Goal: Entertainment & Leisure: Consume media (video, audio)

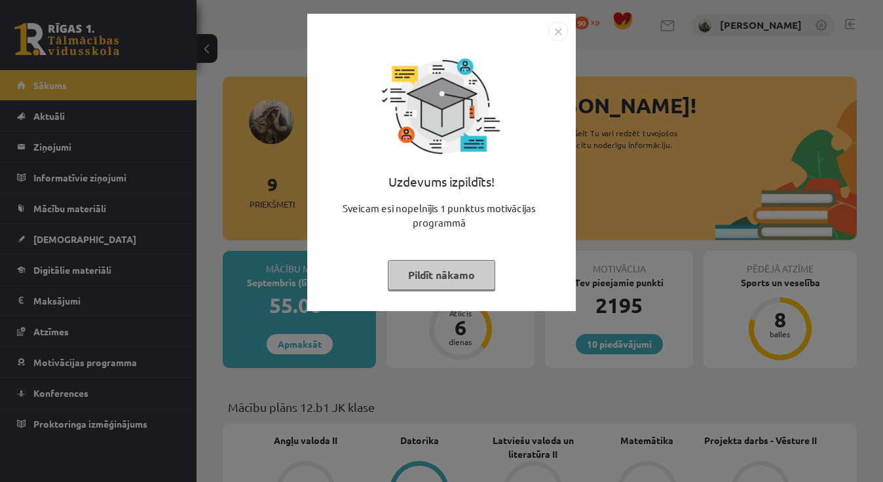
click at [554, 30] on img "Close" at bounding box center [558, 32] width 20 height 20
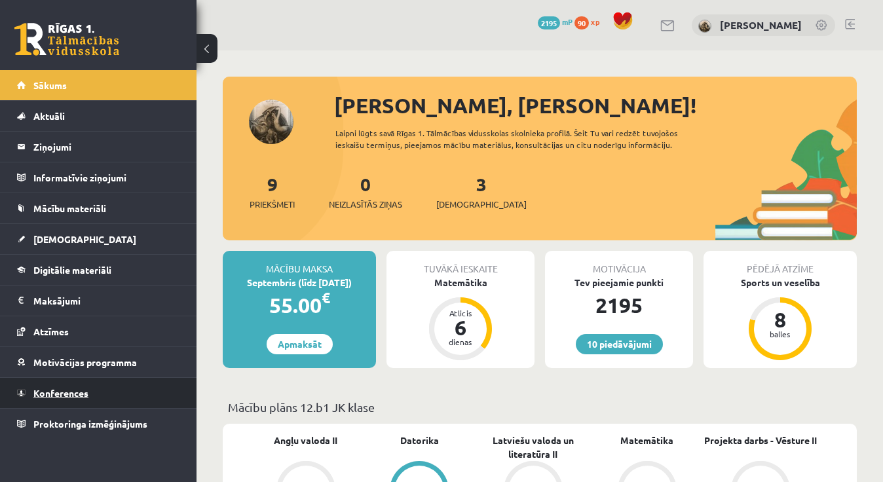
click at [153, 394] on link "Konferences" at bounding box center [98, 393] width 163 height 30
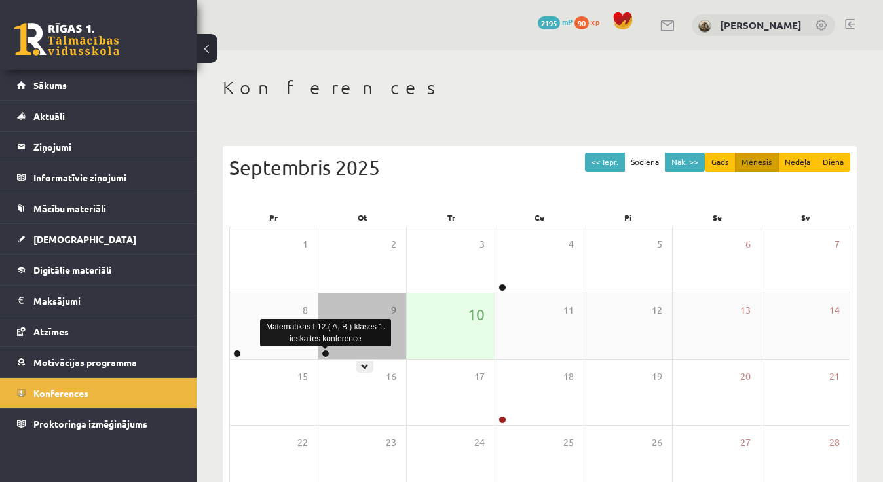
click at [326, 354] on link at bounding box center [326, 354] width 8 height 8
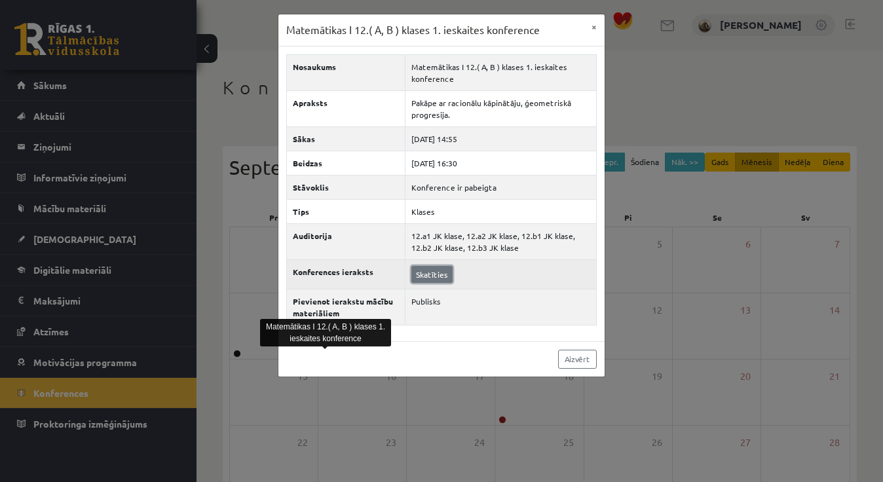
click at [432, 275] on link "Skatīties" at bounding box center [431, 274] width 41 height 17
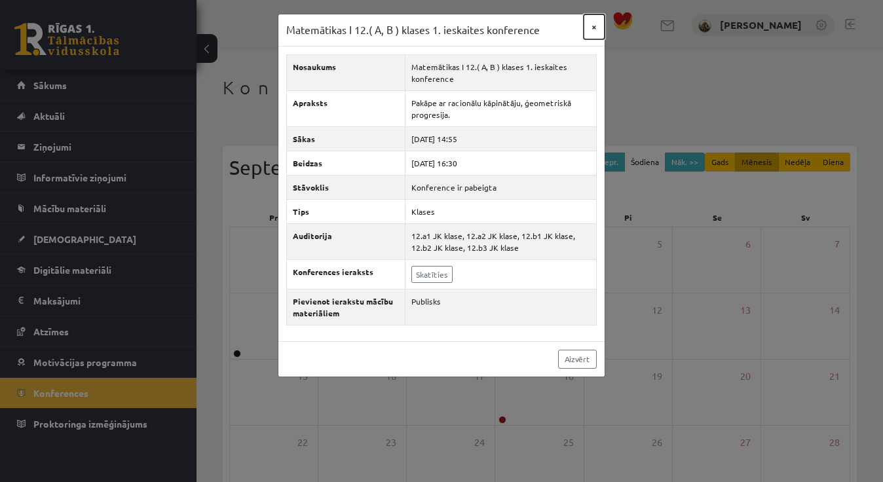
click at [591, 27] on button "×" at bounding box center [594, 26] width 21 height 25
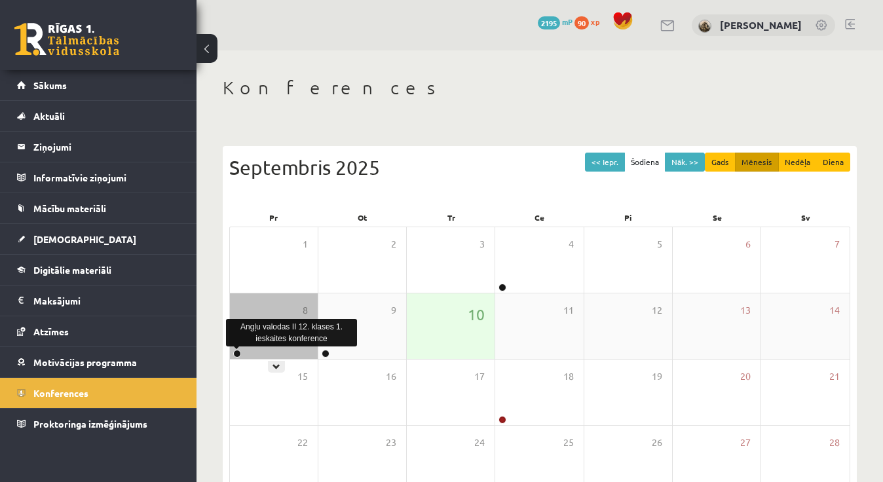
click at [236, 351] on link at bounding box center [237, 354] width 8 height 8
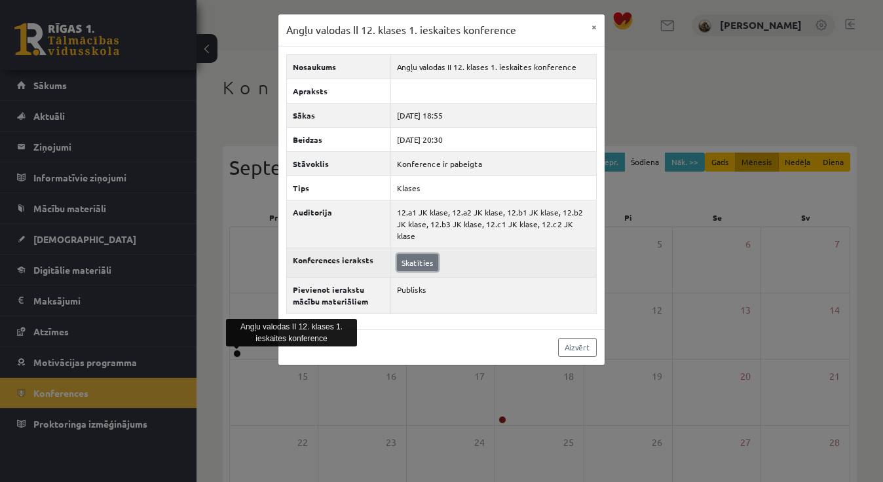
click at [420, 254] on link "Skatīties" at bounding box center [417, 262] width 41 height 17
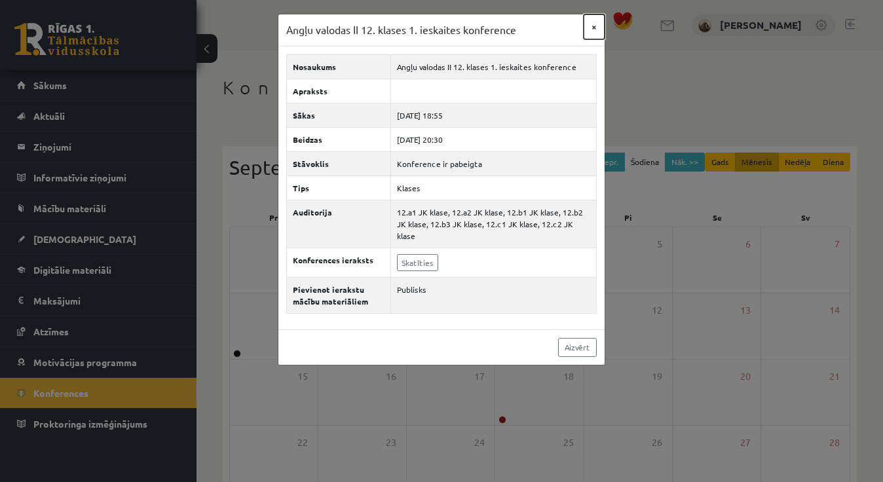
click at [595, 28] on button "×" at bounding box center [594, 26] width 21 height 25
